Goal: Find specific page/section: Find specific page/section

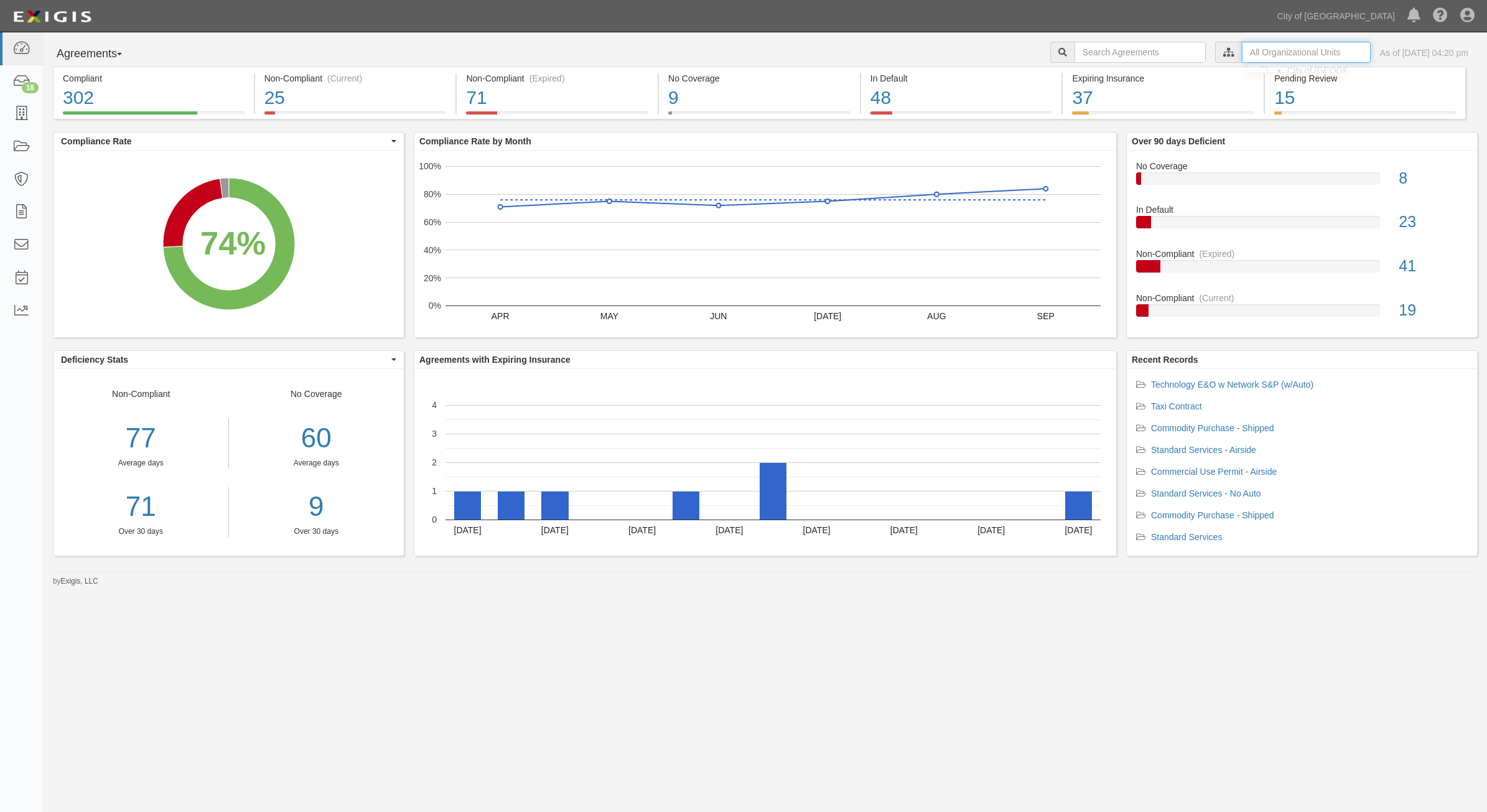
click at [1243, 54] on input "text" at bounding box center [1306, 53] width 129 height 21
click at [1098, 75] on icon at bounding box center [1097, 75] width 9 height 6
click at [1093, 103] on div "Contracts & Services" at bounding box center [1143, 98] width 108 height 13
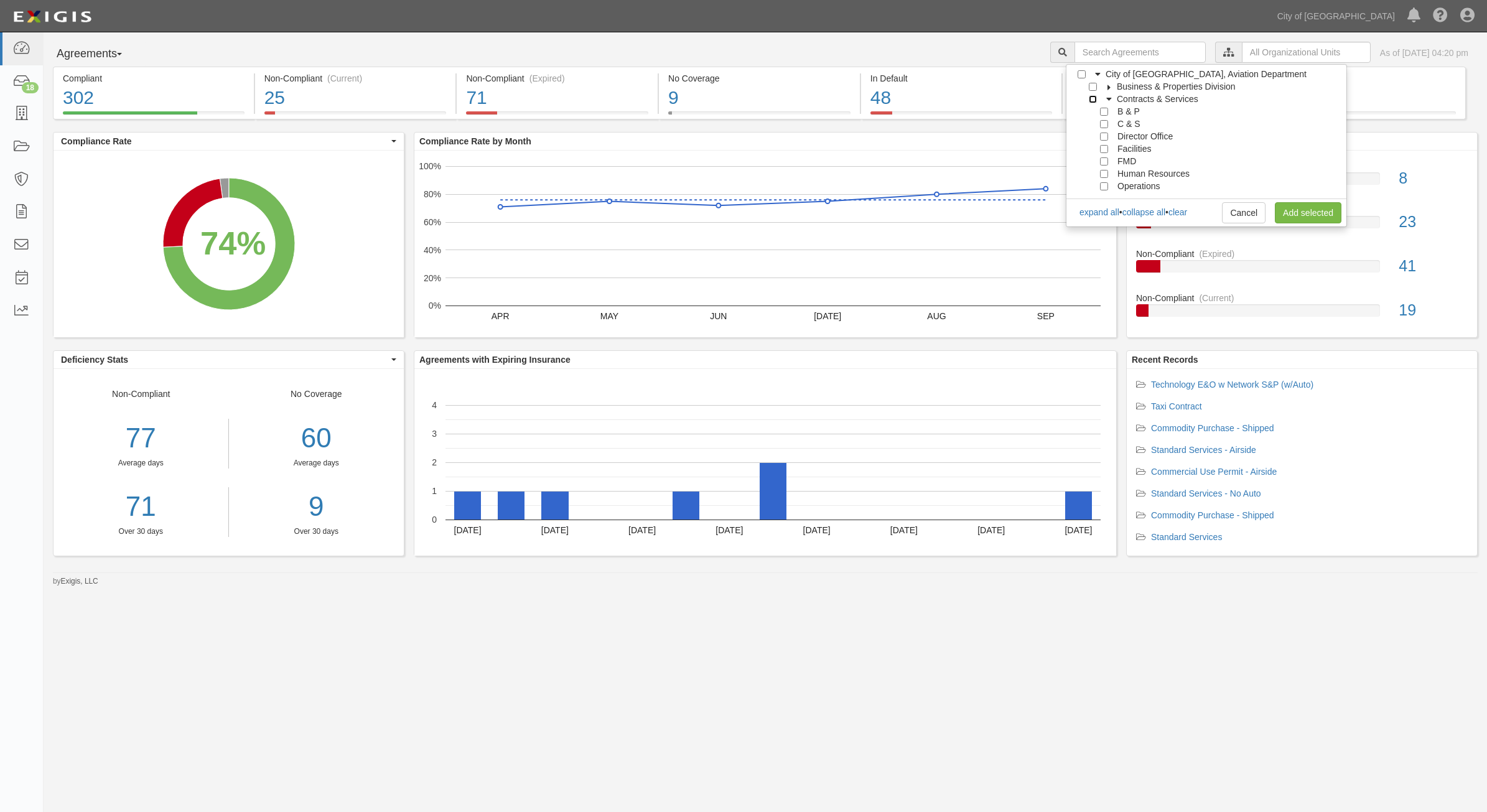
click at [1094, 100] on input "Contracts & Services" at bounding box center [1093, 99] width 8 height 8
checkbox input "true"
click at [1285, 211] on link "Add selected" at bounding box center [1308, 213] width 66 height 21
